Goal: Task Accomplishment & Management: Manage account settings

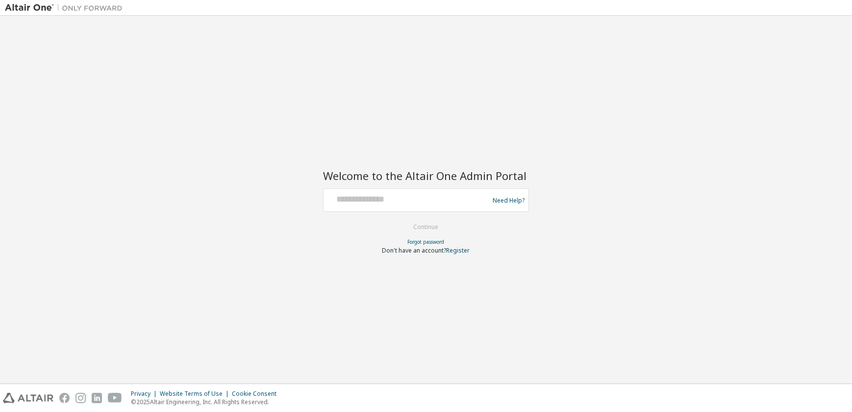
click at [375, 208] on div at bounding box center [408, 200] width 160 height 19
click at [375, 201] on input "text" at bounding box center [408, 198] width 160 height 14
type input "**********"
click at [434, 229] on button "Continue" at bounding box center [427, 227] width 46 height 15
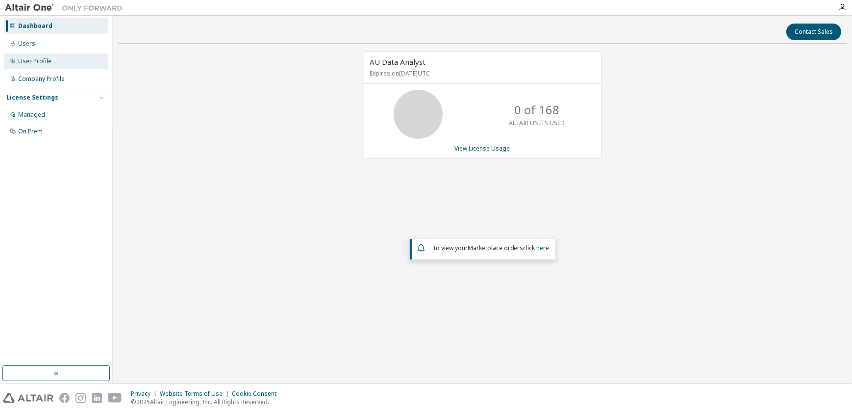
click at [40, 60] on div "User Profile" at bounding box center [34, 61] width 33 height 8
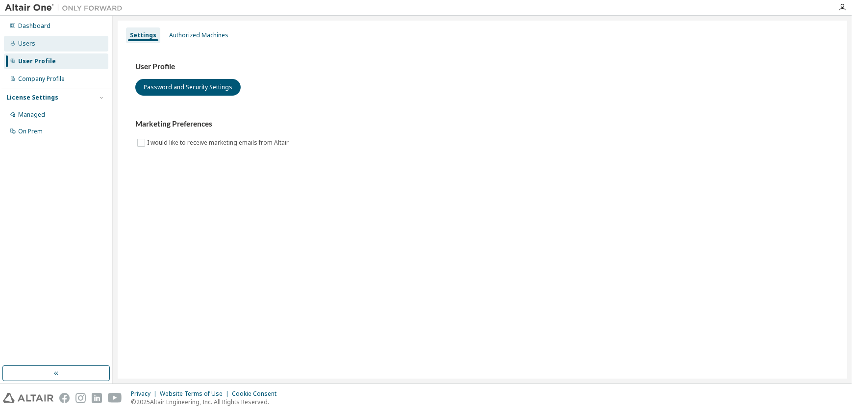
click at [29, 44] on div "Users" at bounding box center [26, 44] width 17 height 8
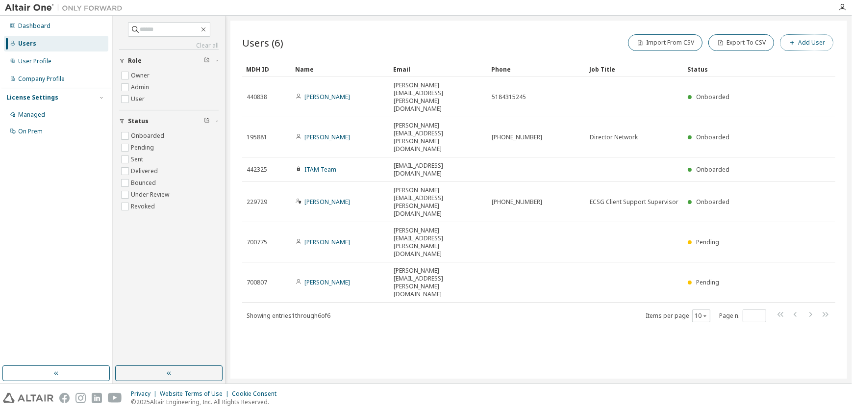
click at [812, 42] on button "Add User" at bounding box center [806, 42] width 53 height 17
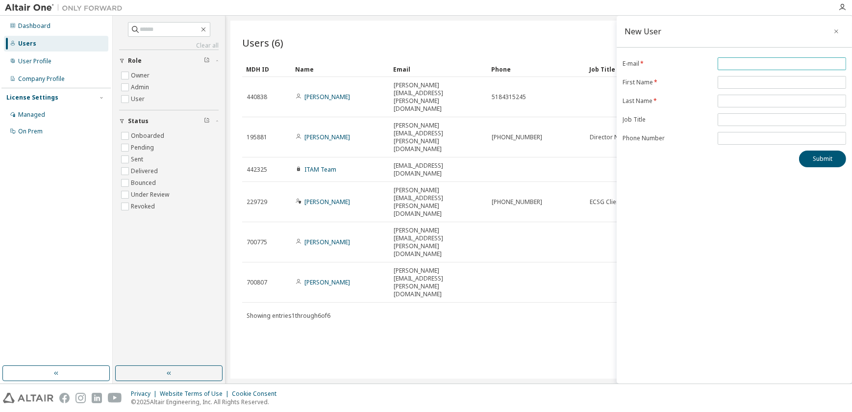
click at [727, 62] on input "email" at bounding box center [782, 64] width 124 height 8
type input "**********"
click at [731, 80] on input "text" at bounding box center [782, 82] width 124 height 8
type input "****"
click at [740, 100] on input "text" at bounding box center [782, 101] width 124 height 8
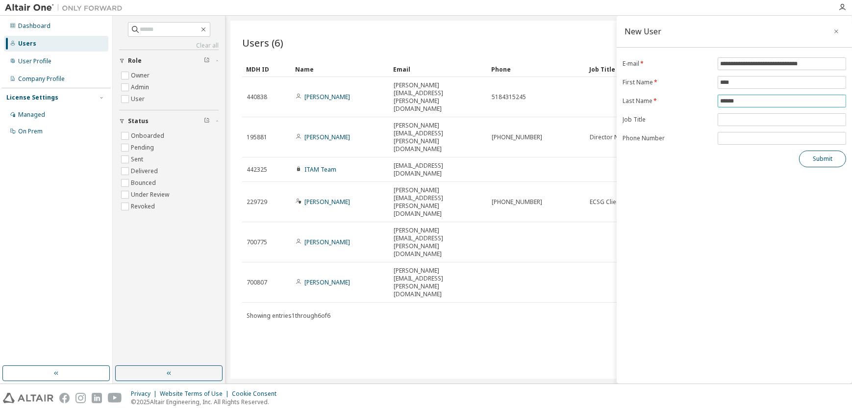
type input "******"
click at [816, 161] on button "Submit" at bounding box center [822, 159] width 47 height 17
click at [825, 157] on button "Submit" at bounding box center [822, 159] width 47 height 17
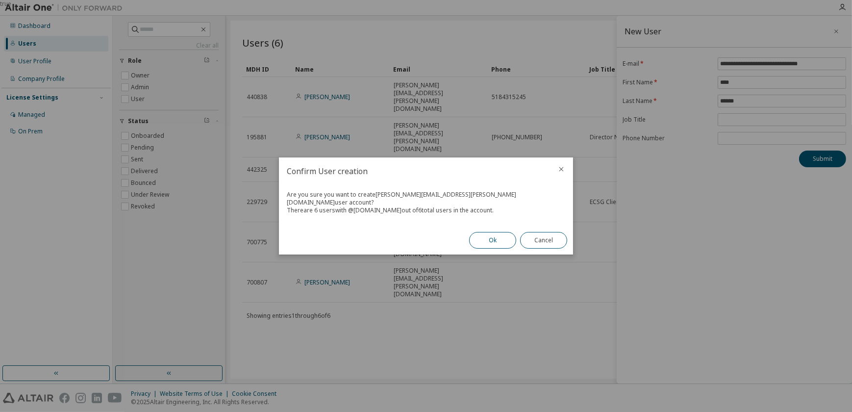
click at [508, 234] on button "Ok" at bounding box center [492, 240] width 47 height 17
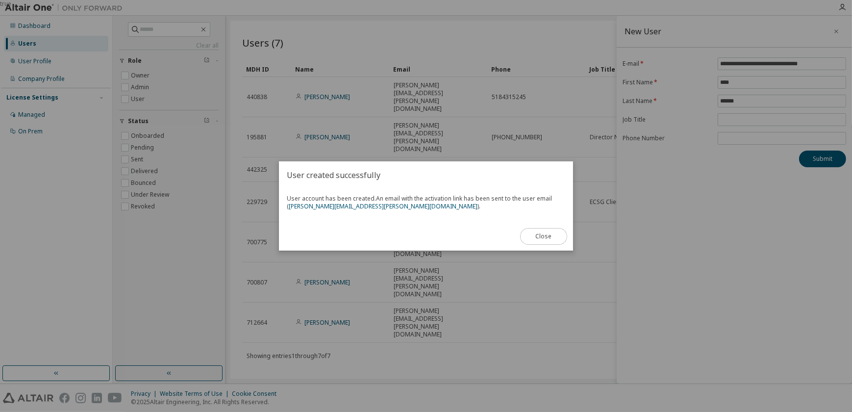
drag, startPoint x: 546, startPoint y: 237, endPoint x: 545, endPoint y: 264, distance: 27.5
click at [546, 237] on button "Close" at bounding box center [543, 236] width 47 height 17
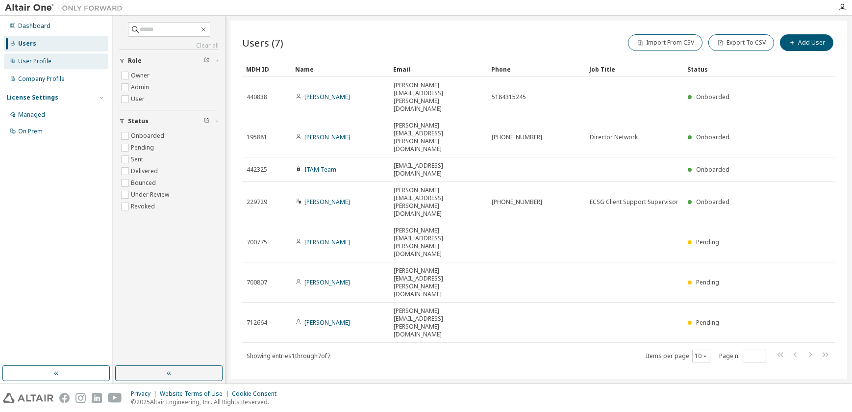
click at [40, 62] on div "User Profile" at bounding box center [34, 61] width 33 height 8
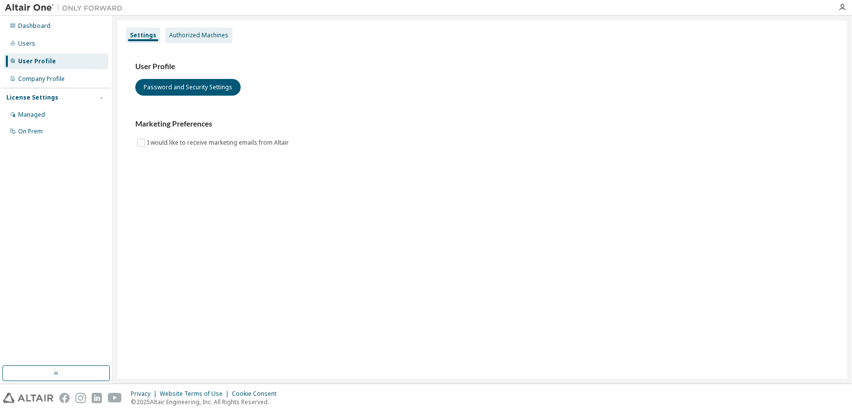
drag, startPoint x: 198, startPoint y: 36, endPoint x: 207, endPoint y: 43, distance: 11.3
click at [198, 36] on div "Authorized Machines" at bounding box center [198, 35] width 59 height 8
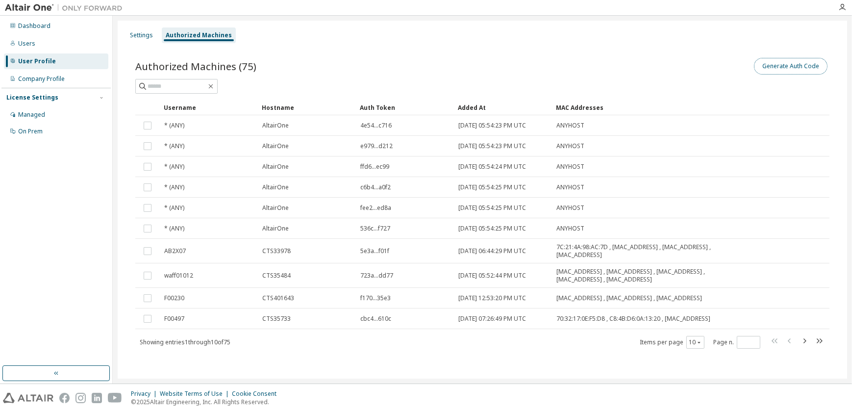
click at [789, 67] on button "Generate Auth Code" at bounding box center [791, 66] width 74 height 17
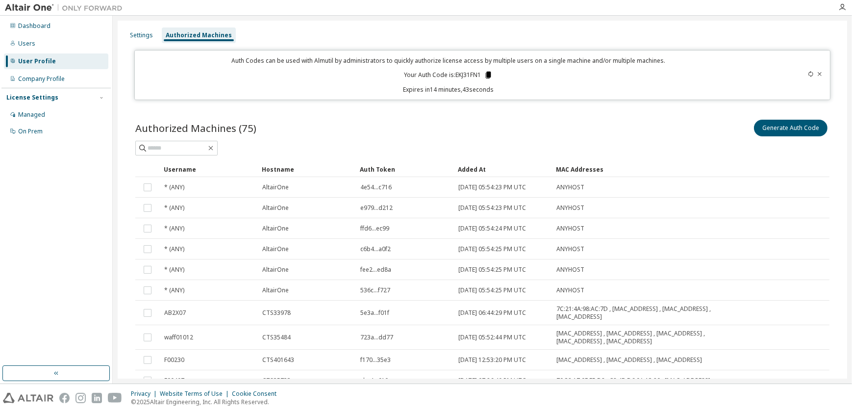
click at [485, 76] on icon at bounding box center [487, 75] width 5 height 7
